Goal: Navigation & Orientation: Find specific page/section

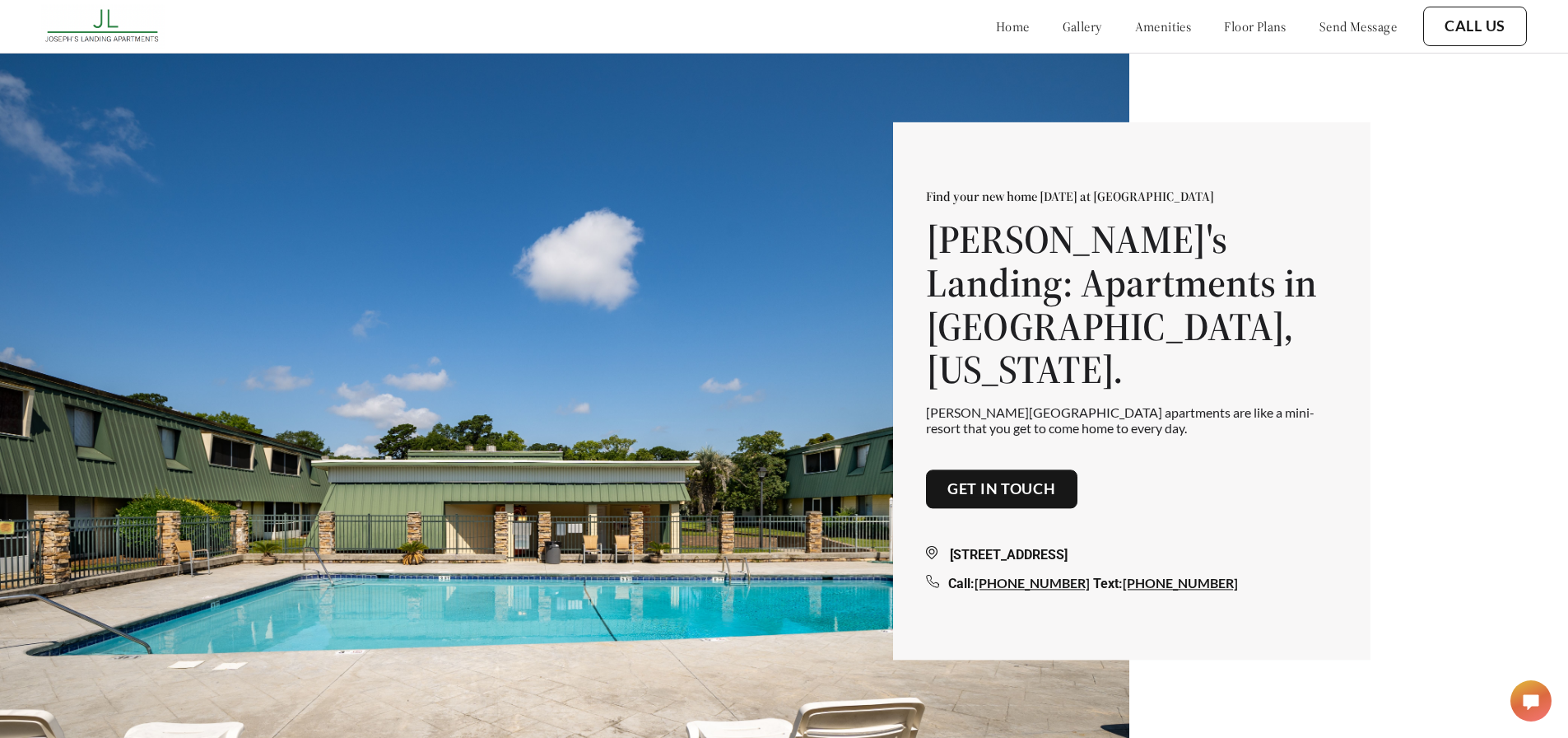
click at [1063, 31] on link "gallery" at bounding box center [1082, 27] width 39 height 17
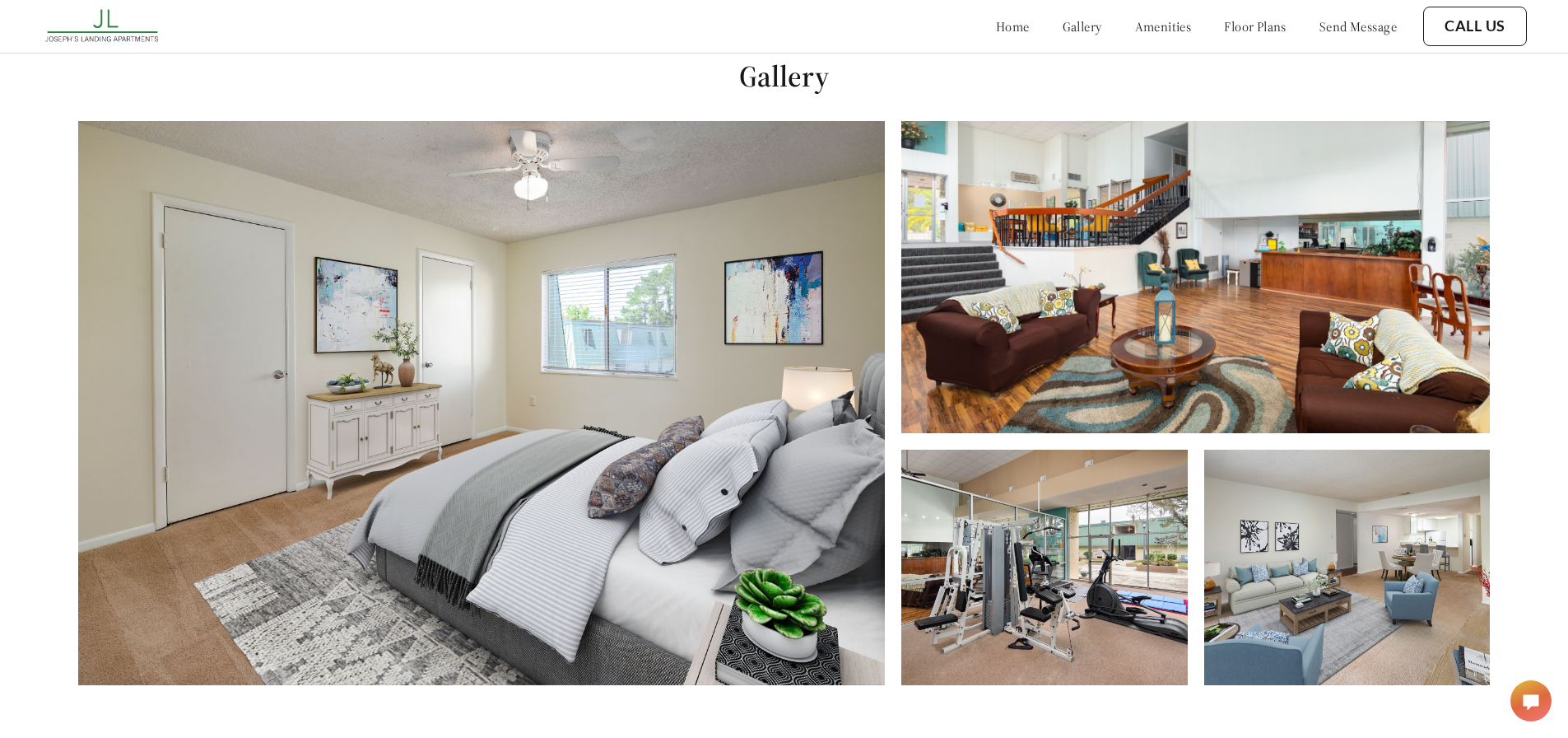
scroll to position [751, 0]
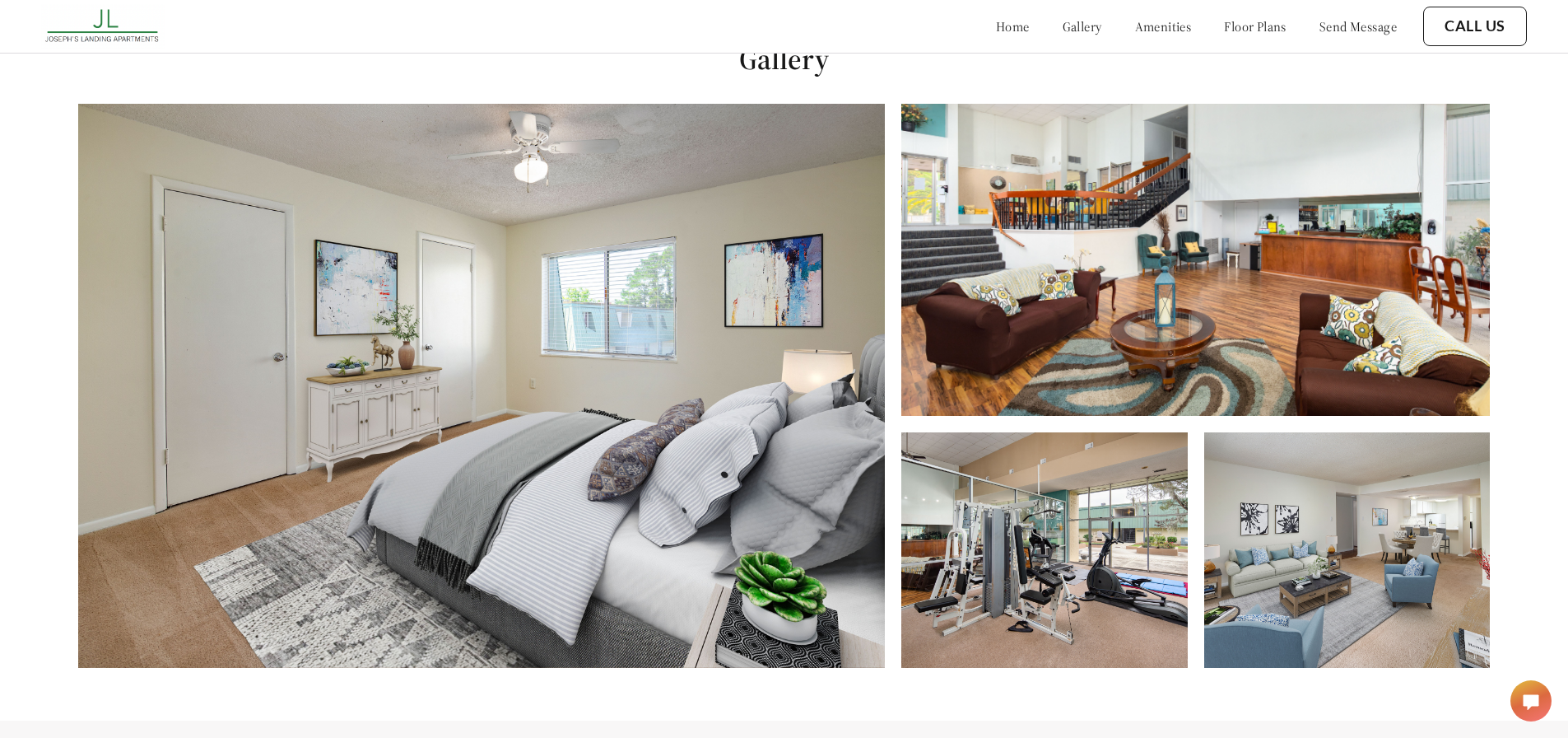
click at [1160, 21] on link "amenities" at bounding box center [1164, 27] width 57 height 17
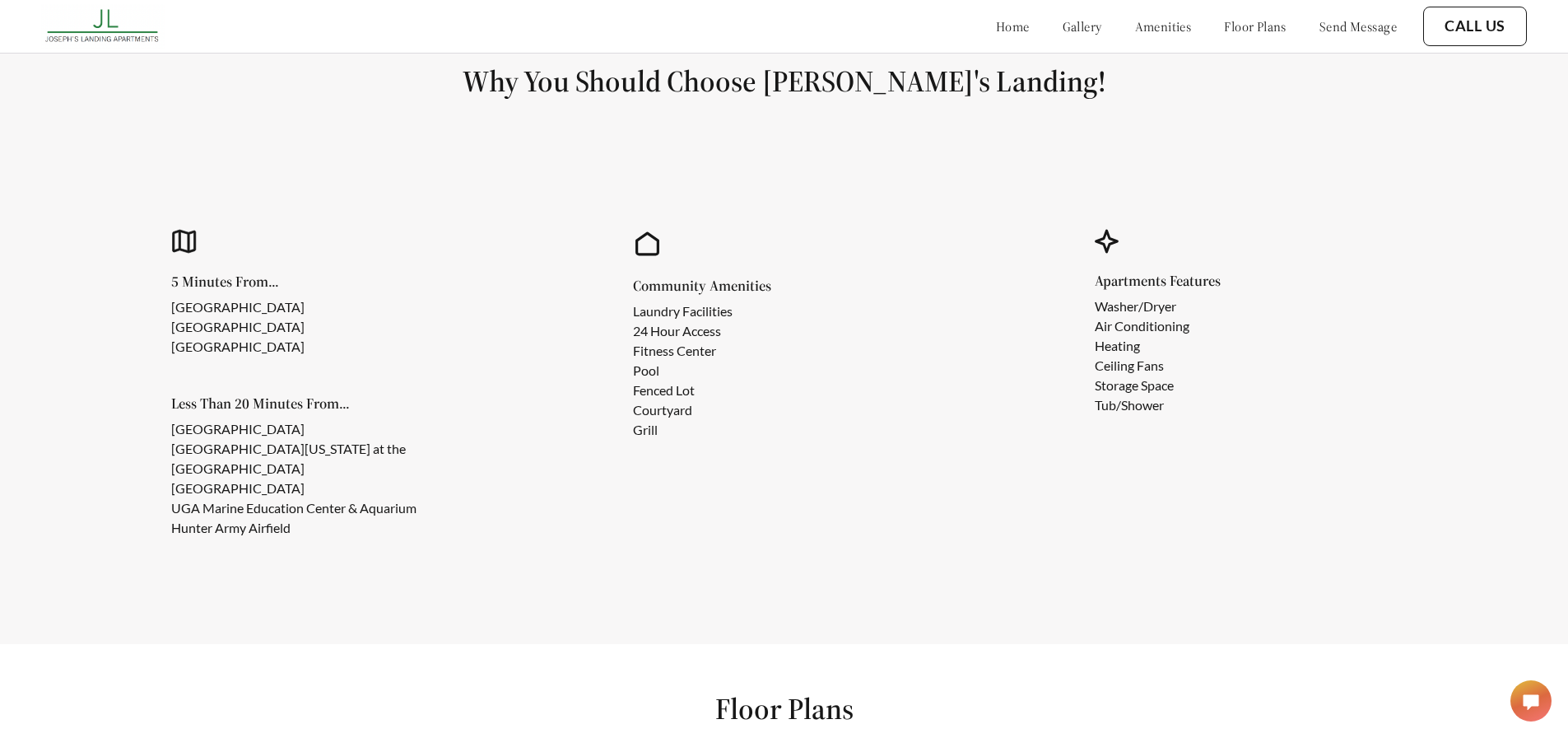
scroll to position [1484, 0]
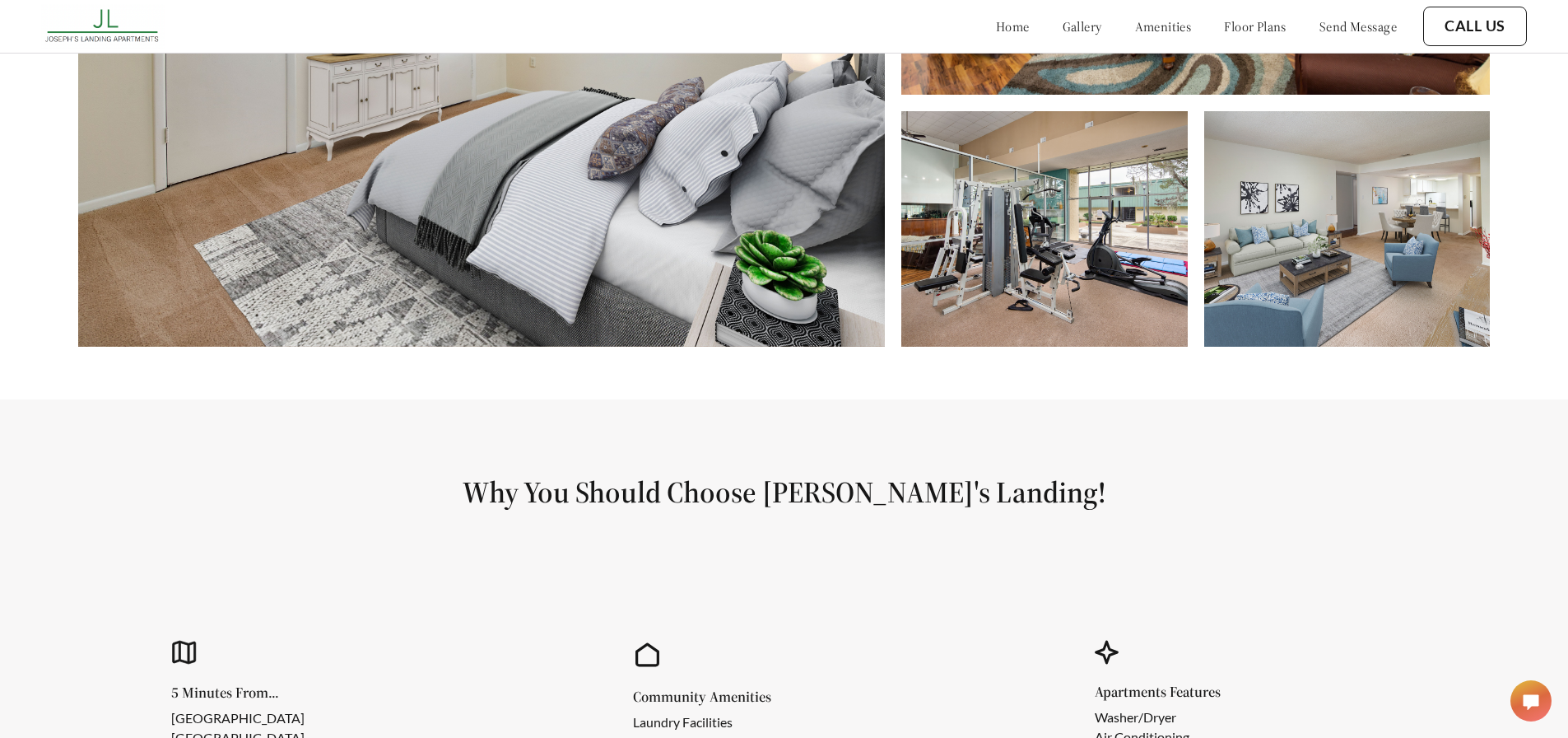
click at [997, 28] on link "home" at bounding box center [1013, 27] width 34 height 17
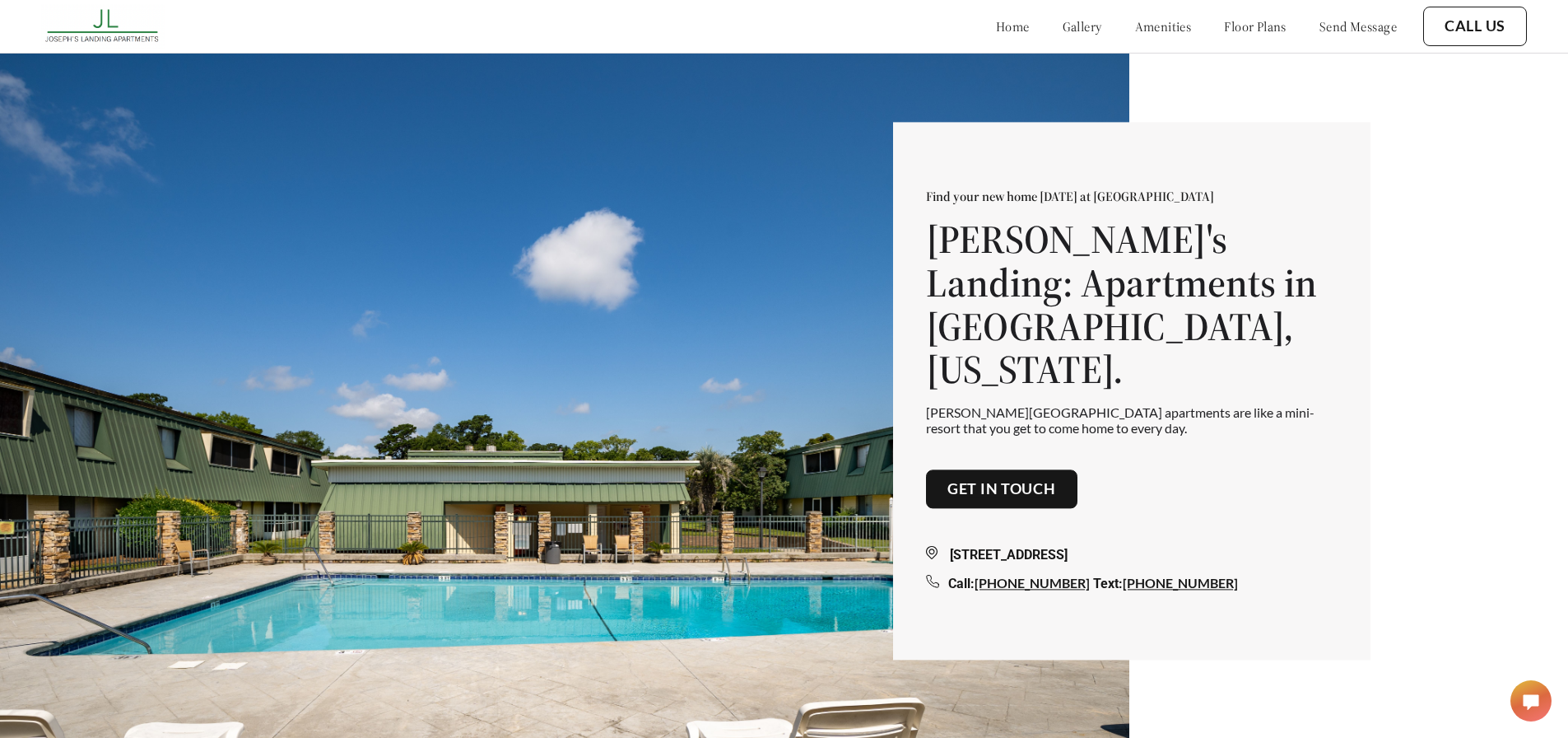
click at [1141, 25] on link "amenities" at bounding box center [1164, 27] width 57 height 17
click at [1224, 27] on link "floor plans" at bounding box center [1255, 27] width 62 height 17
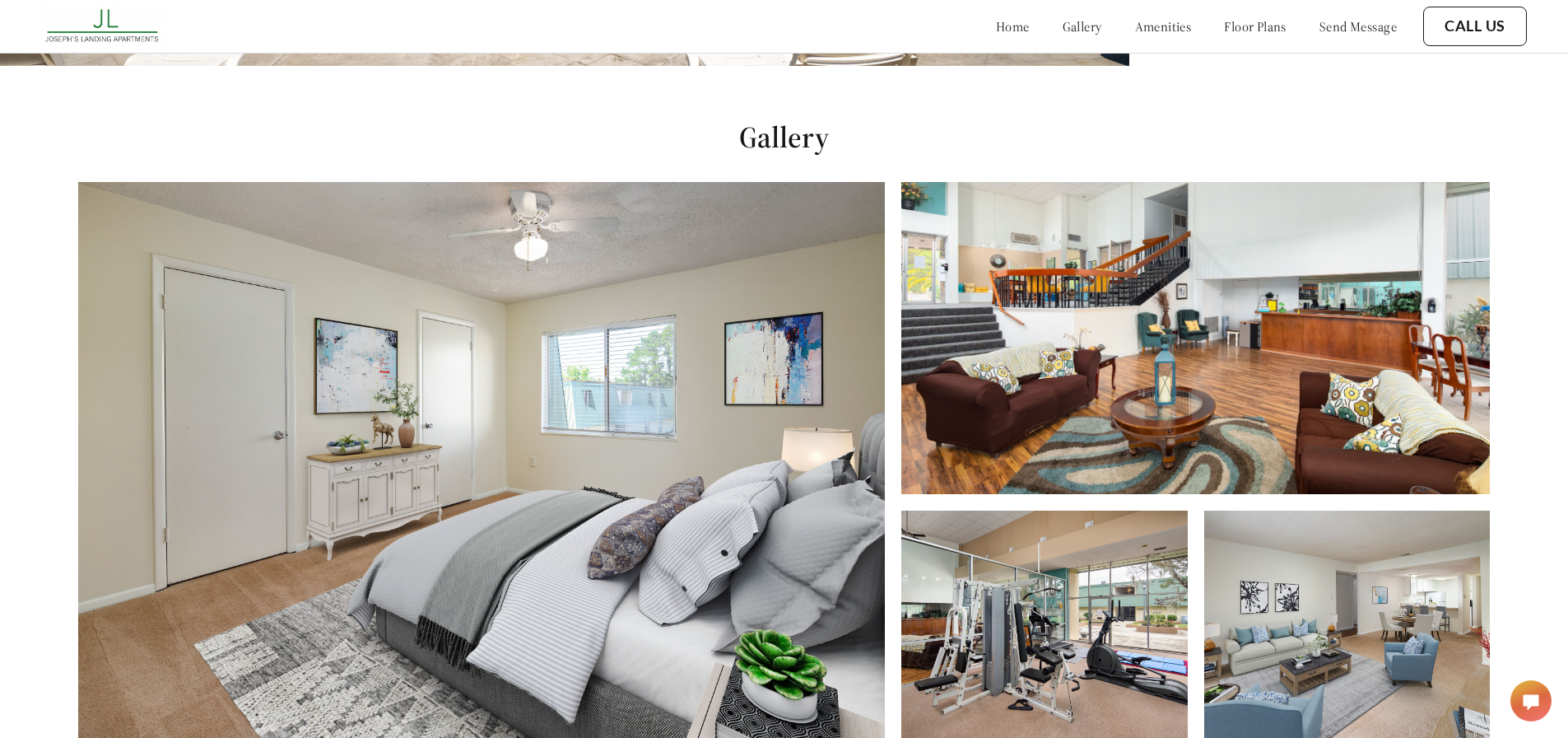
scroll to position [457, 0]
